Goal: Information Seeking & Learning: Learn about a topic

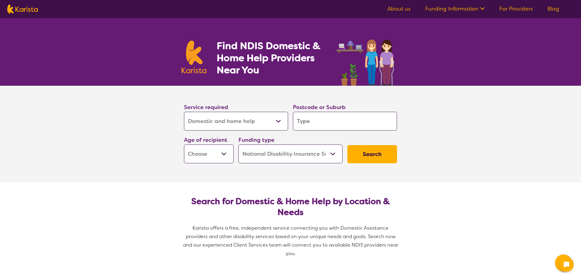
select select "Domestic and home help"
select select "NDIS"
select select "Domestic and home help"
select select "NDIS"
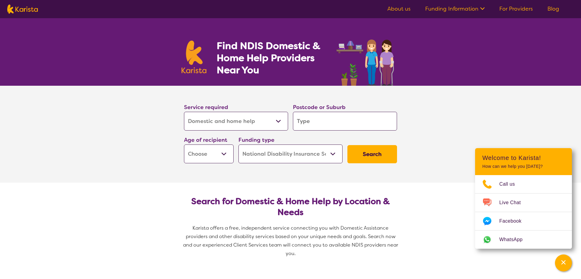
click at [184, 112] on select "Allied Health Assistant Assessment ([MEDICAL_DATA] or [MEDICAL_DATA]) Behaviour…" at bounding box center [236, 121] width 104 height 19
click at [217, 123] on select "Allied Health Assistant Assessment ([MEDICAL_DATA] or [MEDICAL_DATA]) Behaviour…" at bounding box center [236, 121] width 104 height 19
click at [341, 118] on input "search" at bounding box center [345, 121] width 104 height 19
type input "4"
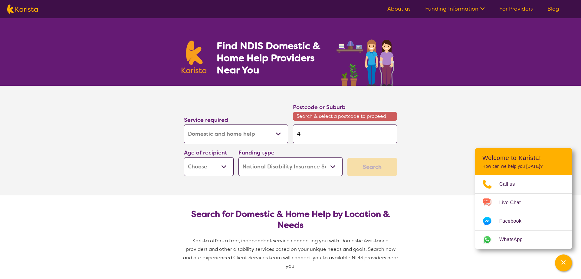
type input "41"
type input "410"
type input "4103"
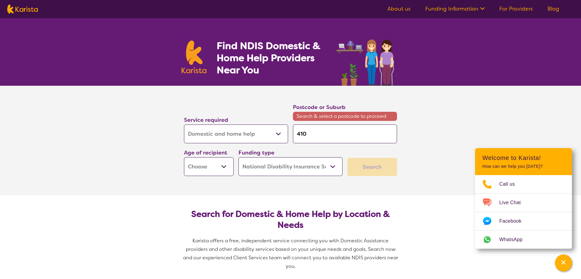
type input "4103"
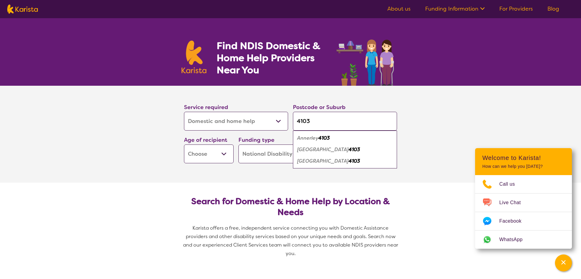
type input "4103"
click at [338, 148] on div "Fairfield 4103" at bounding box center [345, 149] width 98 height 11
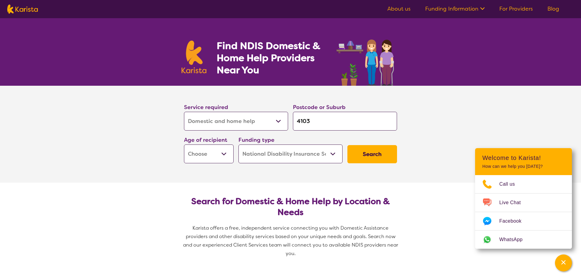
click at [184, 144] on select "Early Childhood - 0 to 9 Child - 10 to 11 Adolescent - 12 to 17 Adult - 18 to 6…" at bounding box center [209, 153] width 50 height 19
select select "AD"
click option "Adult - 18 to 64" at bounding box center [0, 0] width 0 height 0
select select "AD"
click at [238, 144] on select "Home Care Package (HCP) National Disability Insurance Scheme (NDIS) I don't know" at bounding box center [290, 153] width 104 height 19
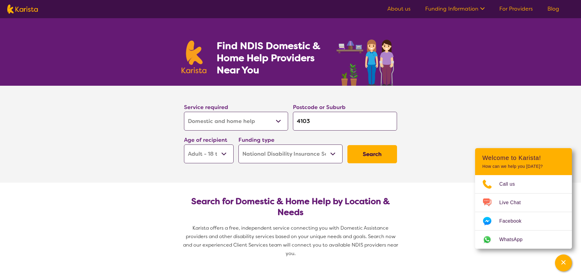
click at [331, 155] on select "Home Care Package (HCP) National Disability Insurance Scheme (NDIS) I don't know" at bounding box center [290, 153] width 104 height 19
click at [358, 152] on button "Search" at bounding box center [372, 154] width 50 height 18
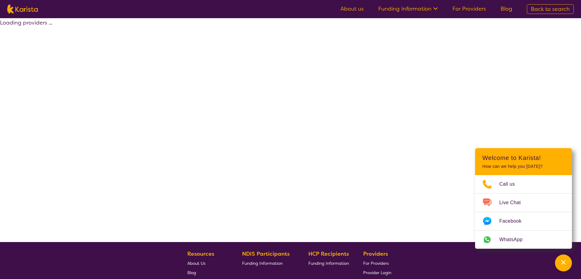
select select "by_score"
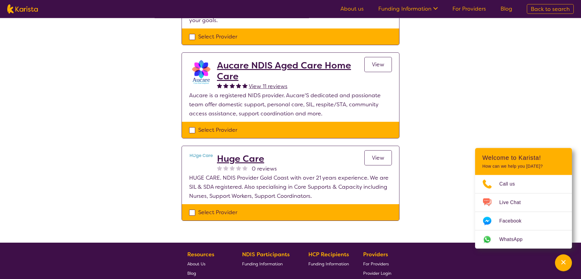
scroll to position [123, 0]
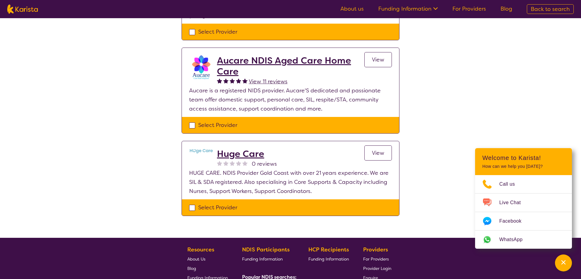
click at [234, 155] on h2 "Huge Care" at bounding box center [247, 153] width 60 height 11
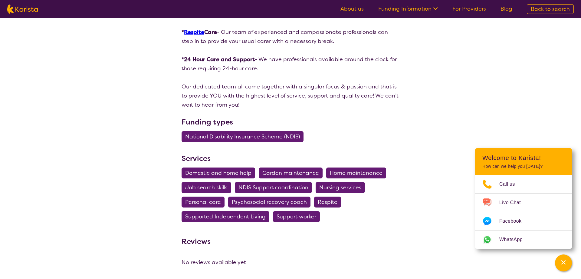
scroll to position [679, 0]
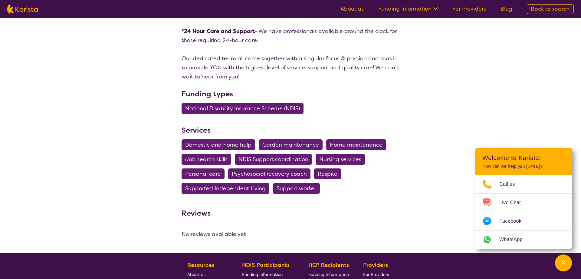
click at [218, 150] on span "Domestic and home help" at bounding box center [218, 144] width 66 height 11
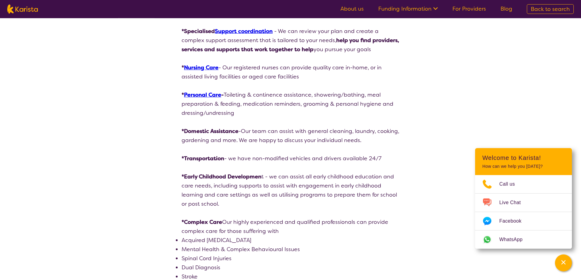
select select "Domestic and home help"
select select "AD"
select select "NDIS"
select select "Domestic and home help"
select select "AD"
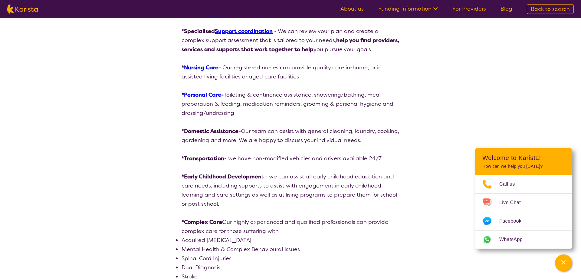
select select "NDIS"
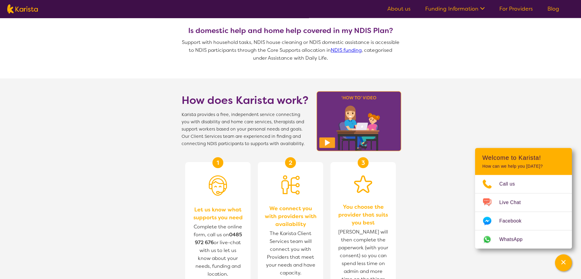
scroll to position [494, 0]
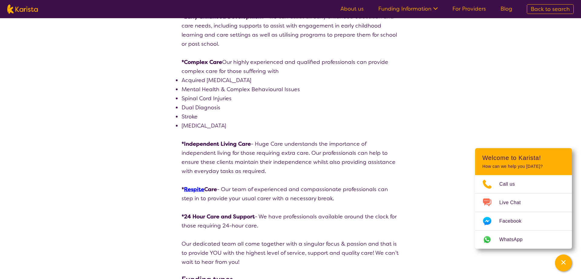
scroll to position [679, 0]
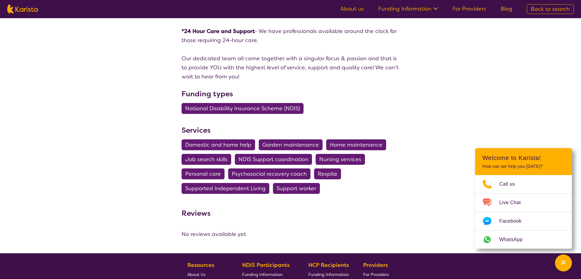
scroll to position [123, 0]
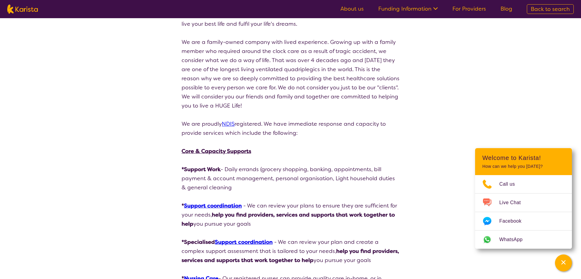
select select "by_score"
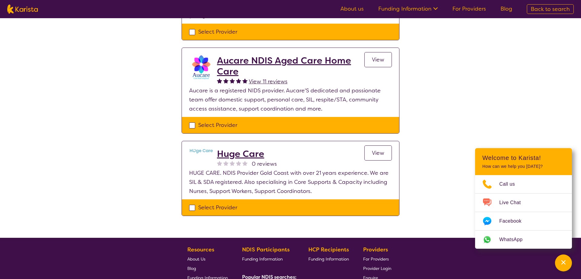
select select "Domestic and home help"
select select "AD"
select select "NDIS"
select select "Domestic and home help"
select select "AD"
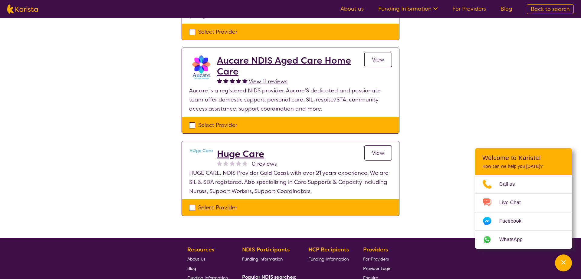
select select "NDIS"
